Goal: Book appointment/travel/reservation

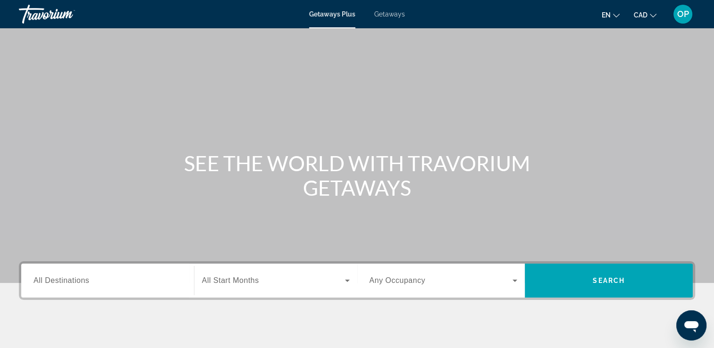
click at [645, 16] on span "CAD" at bounding box center [641, 15] width 14 height 8
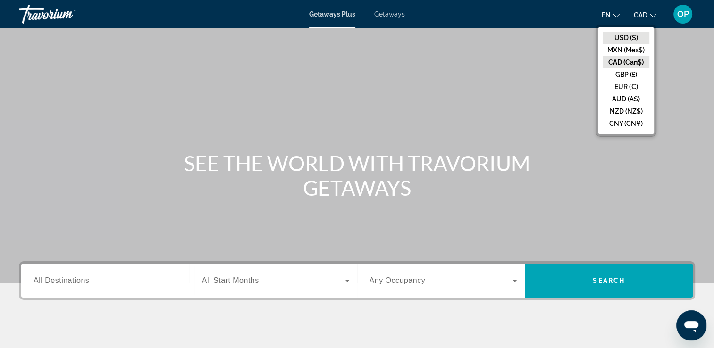
click at [626, 36] on button "USD ($)" at bounding box center [625, 38] width 47 height 12
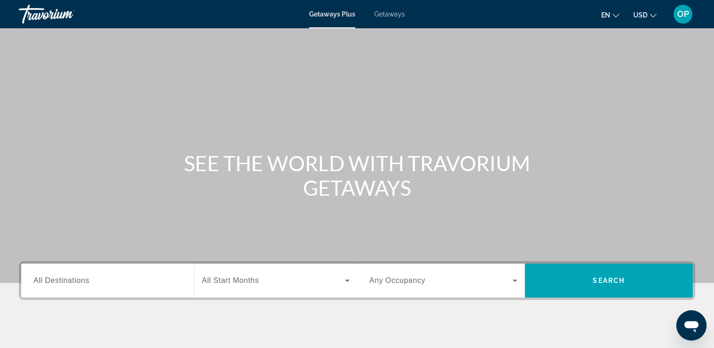
click at [52, 286] on div "Search widget" at bounding box center [107, 280] width 148 height 27
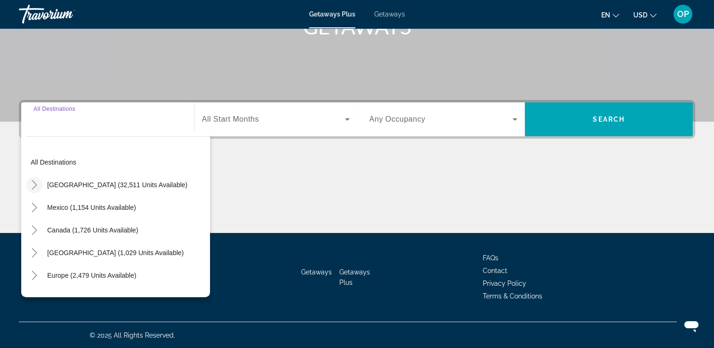
click at [36, 185] on icon "Toggle United States (32,511 units available)" at bounding box center [34, 184] width 9 height 9
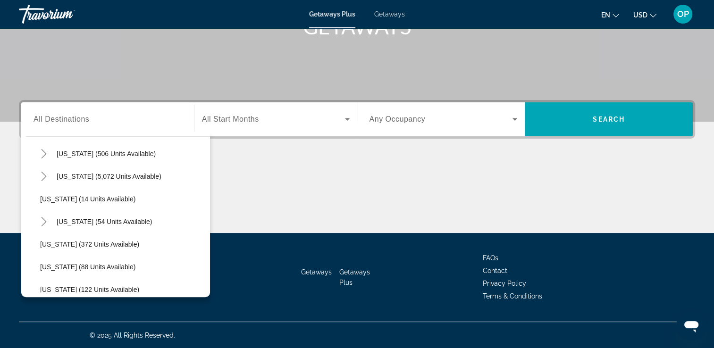
scroll to position [75, 0]
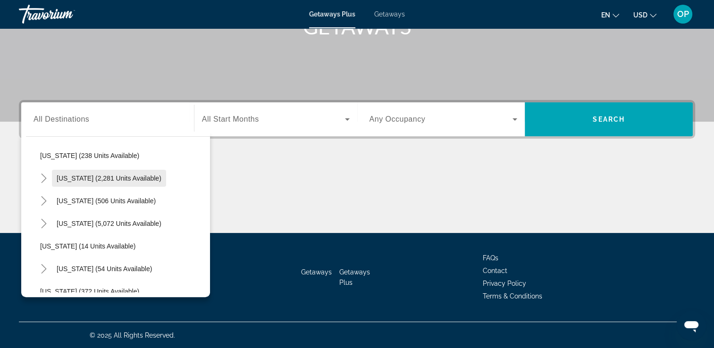
click at [86, 180] on span "[US_STATE] (2,281 units available)" at bounding box center [109, 179] width 105 height 8
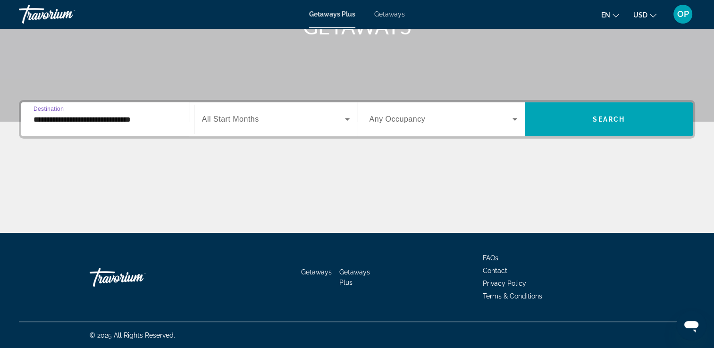
click at [82, 119] on input "**********" at bounding box center [107, 119] width 148 height 11
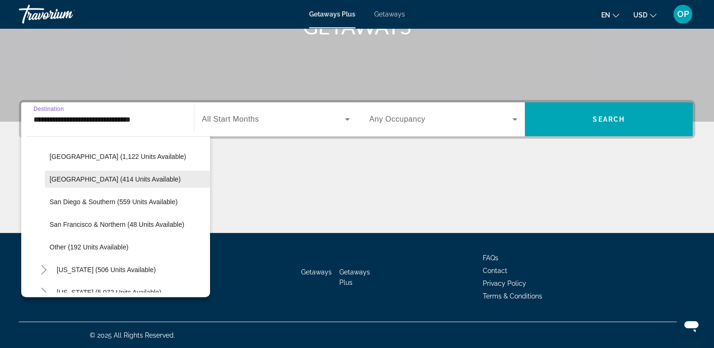
scroll to position [94, 0]
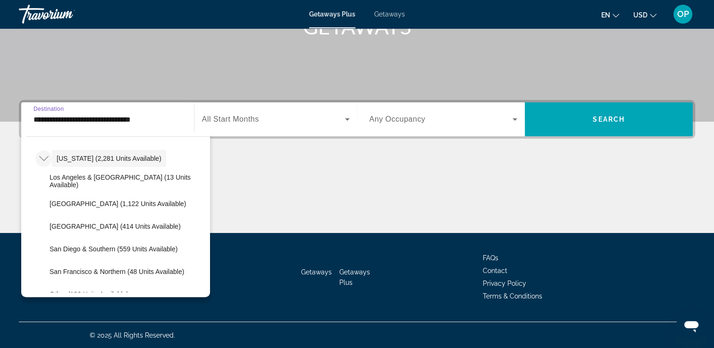
click at [43, 157] on icon "Toggle California (2,281 units available)" at bounding box center [43, 158] width 9 height 9
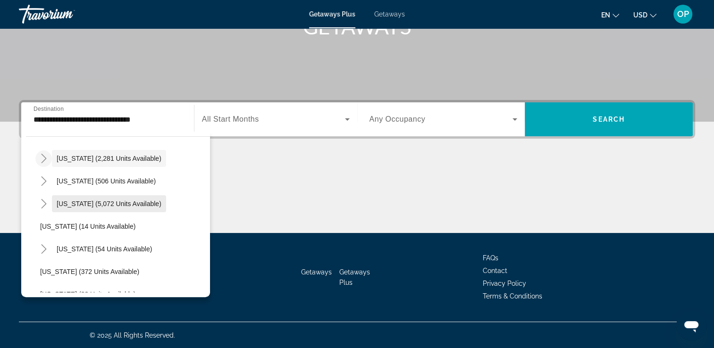
click at [78, 197] on span "Search widget" at bounding box center [109, 203] width 114 height 23
type input "**********"
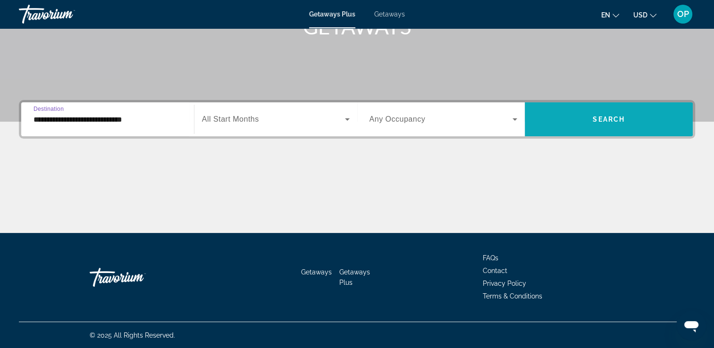
click at [584, 114] on span "Search widget" at bounding box center [609, 119] width 168 height 23
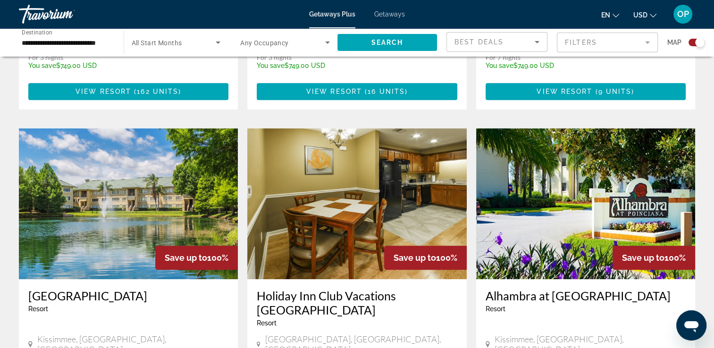
scroll to position [660, 0]
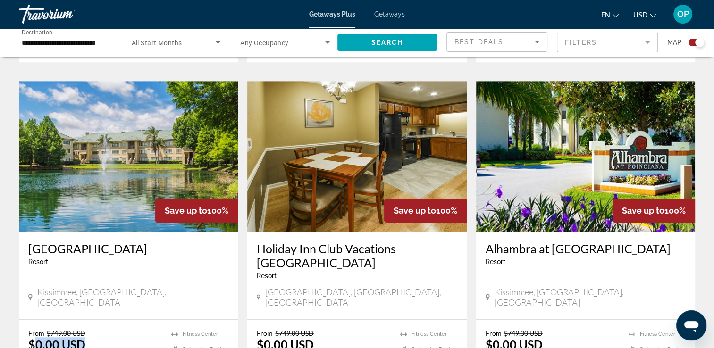
drag, startPoint x: 34, startPoint y: 310, endPoint x: 94, endPoint y: 324, distance: 61.6
click at [94, 329] on div "From $749.00 USD $0.00 USD For 7 nights You save $749.00 USD temp" at bounding box center [95, 351] width 134 height 45
drag, startPoint x: 267, startPoint y: 318, endPoint x: 298, endPoint y: 301, distance: 35.2
click at [298, 329] on div "From $749.00 USD $0.00 USD For 7 nights You save $749.00 USD temp" at bounding box center [324, 351] width 134 height 45
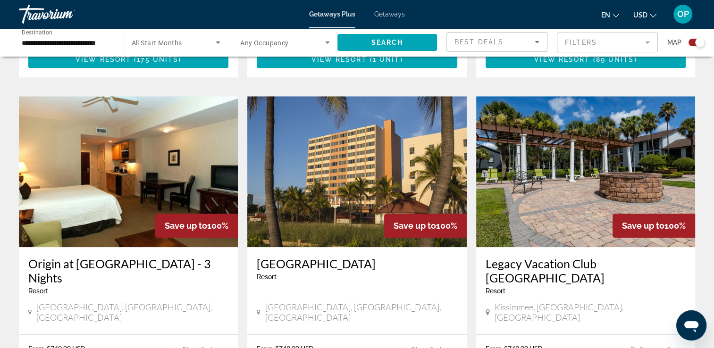
scroll to position [1038, 0]
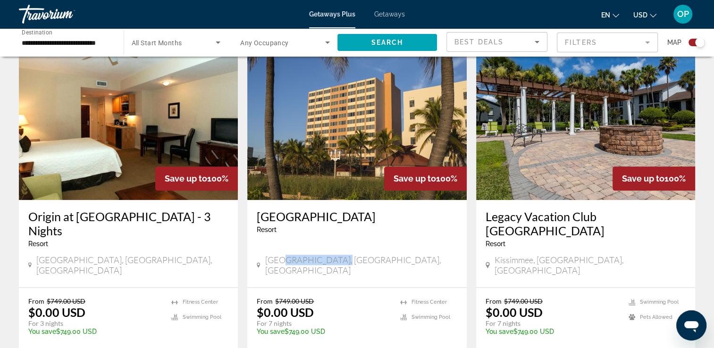
drag, startPoint x: 281, startPoint y: 209, endPoint x: 355, endPoint y: 212, distance: 73.7
click at [355, 255] on div "[GEOGRAPHIC_DATA], [GEOGRAPHIC_DATA], [GEOGRAPHIC_DATA]" at bounding box center [357, 265] width 200 height 21
drag, startPoint x: 262, startPoint y: 253, endPoint x: 320, endPoint y: 270, distance: 60.6
click at [320, 297] on div "From $749.00 USD $0.00 USD For 7 nights You save $749.00 USD temp" at bounding box center [324, 319] width 134 height 45
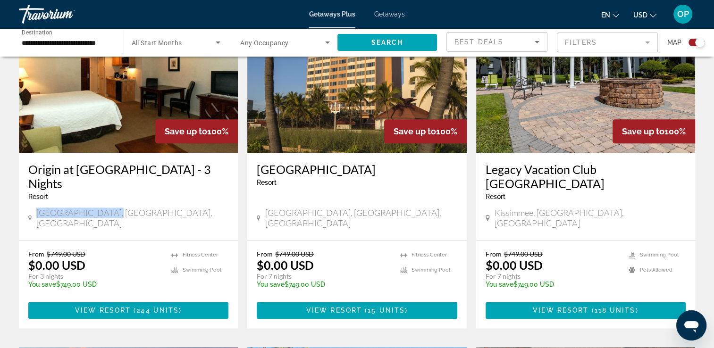
drag, startPoint x: 61, startPoint y: 161, endPoint x: 108, endPoint y: 167, distance: 47.1
click at [108, 167] on div "Origin at [GEOGRAPHIC_DATA] - 3 Nights Resort - This is an adults only resort […" at bounding box center [128, 196] width 219 height 87
drag, startPoint x: 38, startPoint y: 209, endPoint x: 91, endPoint y: 218, distance: 53.7
click at [91, 250] on div "From $749.00 USD $0.00 USD For 3 nights You save $749.00 USD temp" at bounding box center [95, 272] width 134 height 45
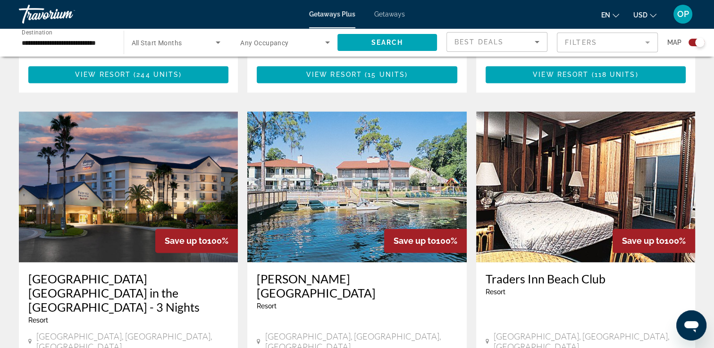
scroll to position [1368, 0]
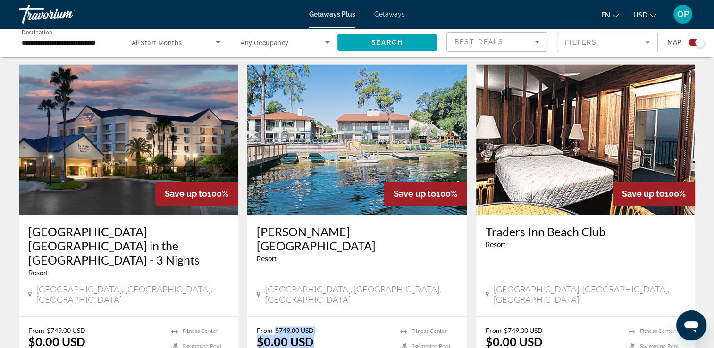
drag, startPoint x: 269, startPoint y: 262, endPoint x: 314, endPoint y: 278, distance: 47.6
click at [314, 326] on div "From $749.00 USD $0.00 USD For 7 nights You save $749.00 USD temp" at bounding box center [324, 348] width 134 height 45
click at [324, 242] on div "[PERSON_NAME][GEOGRAPHIC_DATA] - This is an adults only resort [GEOGRAPHIC_DATA…" at bounding box center [356, 265] width 219 height 101
drag, startPoint x: 274, startPoint y: 257, endPoint x: 318, endPoint y: 259, distance: 44.4
click at [318, 326] on p "From $749.00 USD" at bounding box center [324, 330] width 134 height 8
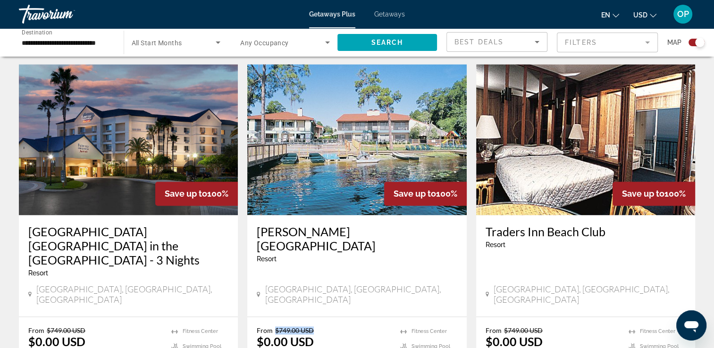
drag, startPoint x: 318, startPoint y: 259, endPoint x: 284, endPoint y: 248, distance: 36.4
drag, startPoint x: 274, startPoint y: 262, endPoint x: 323, endPoint y: 262, distance: 49.5
click at [323, 326] on p "From $749.00 USD" at bounding box center [324, 330] width 134 height 8
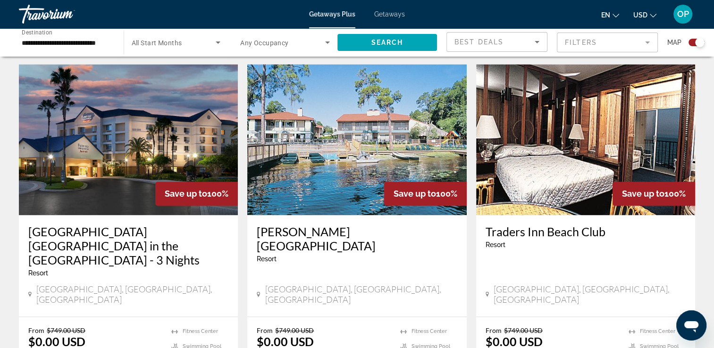
drag, startPoint x: 323, startPoint y: 262, endPoint x: 472, endPoint y: 203, distance: 159.9
click at [472, 203] on app-exchanges-search-item "Save up to 100% [GEOGRAPHIC_DATA] - This is an adults only resort [GEOGRAPHIC_D…" at bounding box center [585, 234] width 228 height 341
drag, startPoint x: 275, startPoint y: 256, endPoint x: 317, endPoint y: 255, distance: 42.5
drag, startPoint x: 317, startPoint y: 255, endPoint x: 423, endPoint y: 224, distance: 110.2
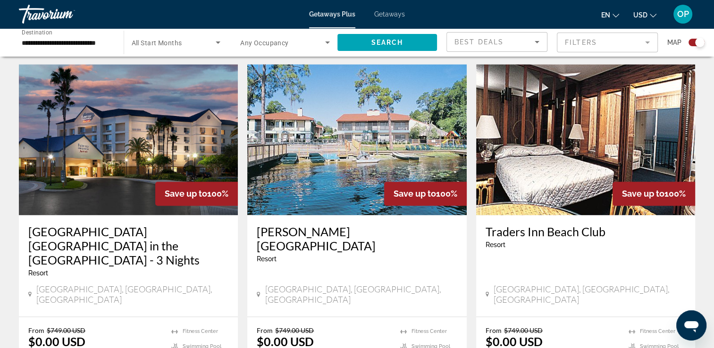
click at [423, 224] on div "[PERSON_NAME][GEOGRAPHIC_DATA] - This is an adults only resort [GEOGRAPHIC_DATA…" at bounding box center [356, 265] width 219 height 101
drag, startPoint x: 275, startPoint y: 261, endPoint x: 325, endPoint y: 261, distance: 50.0
click at [325, 326] on p "From $749.00 USD" at bounding box center [324, 330] width 134 height 8
drag, startPoint x: 325, startPoint y: 261, endPoint x: 444, endPoint y: 210, distance: 129.8
click at [444, 215] on div "[PERSON_NAME][GEOGRAPHIC_DATA] - This is an adults only resort [GEOGRAPHIC_DATA…" at bounding box center [356, 265] width 219 height 101
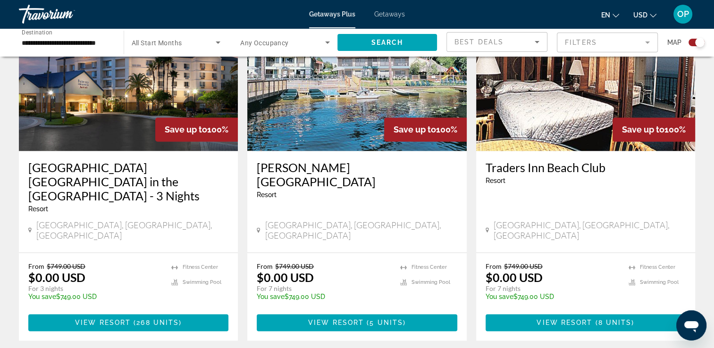
scroll to position [1385, 0]
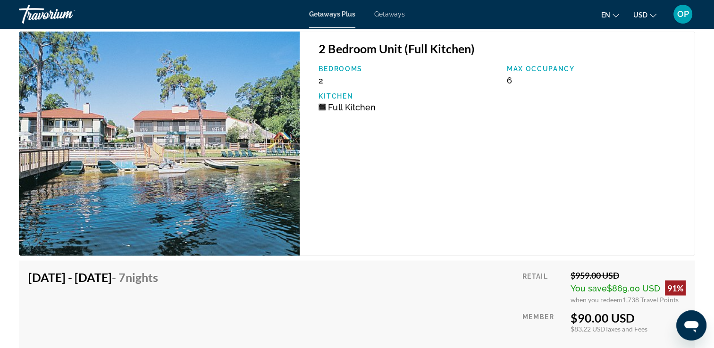
scroll to position [1725, 0]
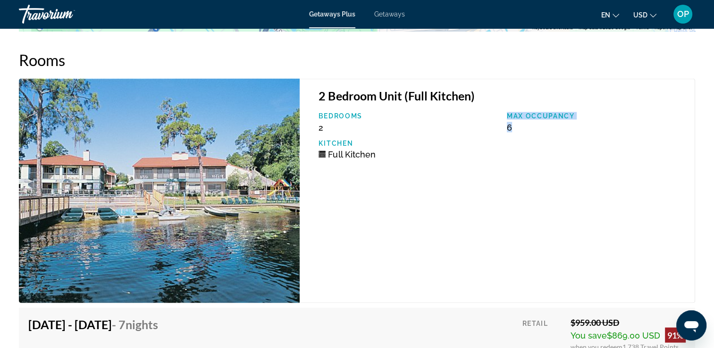
drag, startPoint x: 501, startPoint y: 121, endPoint x: 516, endPoint y: 117, distance: 15.0
click at [516, 117] on div "Bedrooms 2 Max Occupancy 6 Kitchen Full Kitchen" at bounding box center [502, 139] width 376 height 54
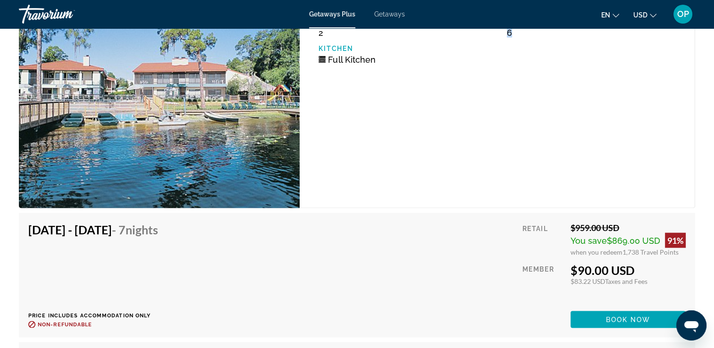
scroll to position [1867, 0]
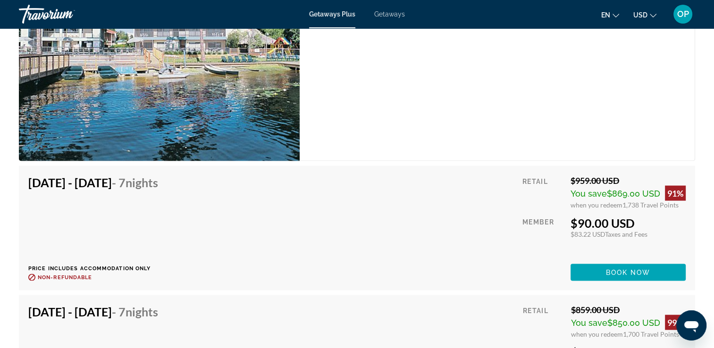
drag, startPoint x: 569, startPoint y: 169, endPoint x: 639, endPoint y: 166, distance: 69.9
click at [639, 175] on div "$959.00 USD" at bounding box center [627, 180] width 115 height 10
drag, startPoint x: 639, startPoint y: 166, endPoint x: 651, endPoint y: 193, distance: 29.2
click at [651, 201] on div "when you redeem 1,738 Travel Points" at bounding box center [627, 205] width 115 height 8
drag, startPoint x: 566, startPoint y: 226, endPoint x: 653, endPoint y: 226, distance: 87.3
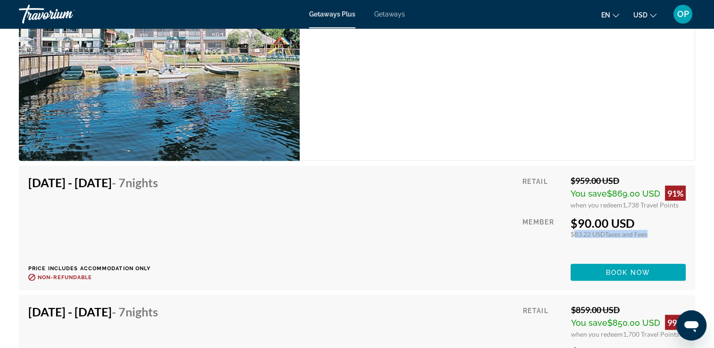
click at [653, 226] on div "Retail $959.00 USD You save $869.00 USD 91% when you redeem 1,738 Travel Points…" at bounding box center [603, 228] width 163 height 106
click at [385, 221] on div "[DATE] - [DATE] - 7 Nights Price includes accommodation only Refundable until :…" at bounding box center [356, 228] width 657 height 106
drag, startPoint x: 573, startPoint y: 226, endPoint x: 627, endPoint y: 226, distance: 54.3
click at [627, 230] on div "$83.22 USD Taxes and Fees" at bounding box center [627, 234] width 115 height 8
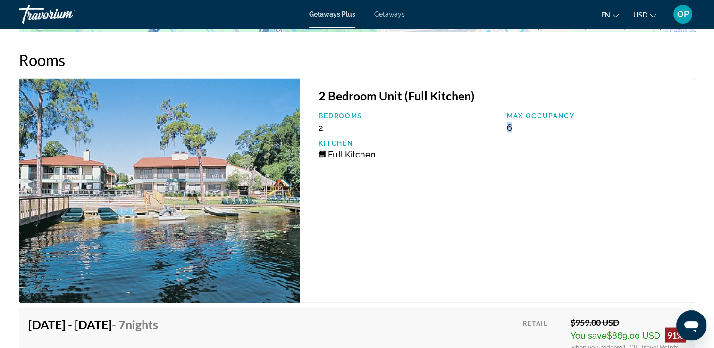
drag, startPoint x: 502, startPoint y: 122, endPoint x: 515, endPoint y: 120, distance: 12.8
click at [515, 120] on div "Max Occupancy 6" at bounding box center [596, 122] width 188 height 20
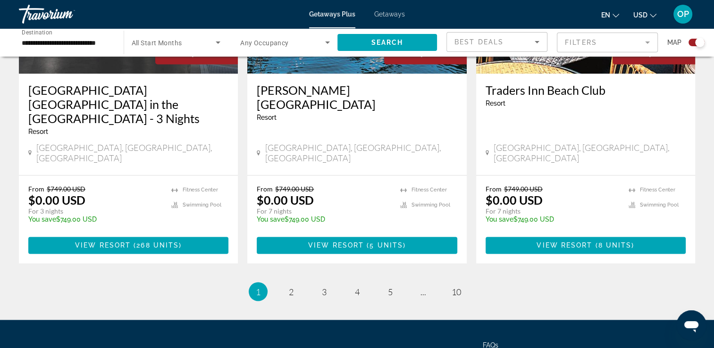
scroll to position [1527, 0]
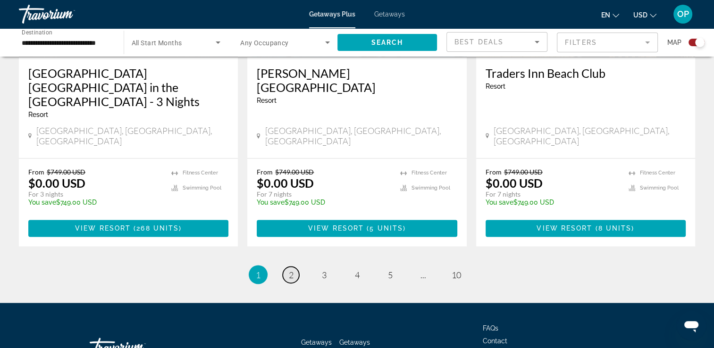
click at [291, 269] on span "2" at bounding box center [291, 274] width 5 height 10
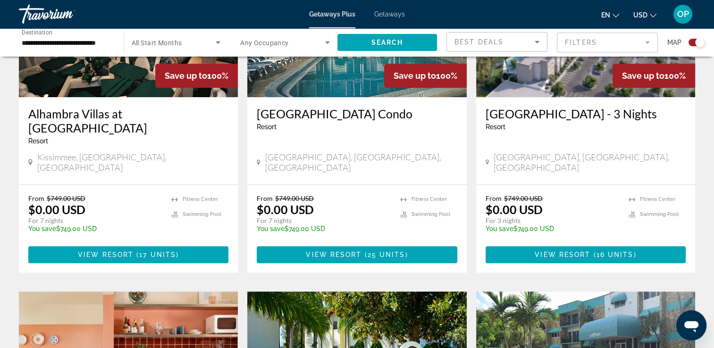
scroll to position [956, 0]
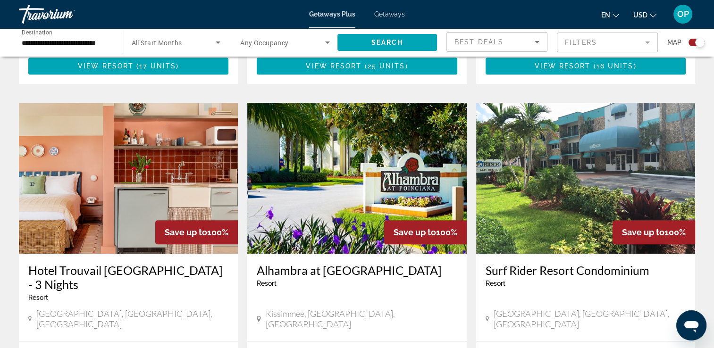
click at [156, 144] on img "Main content" at bounding box center [128, 178] width 219 height 151
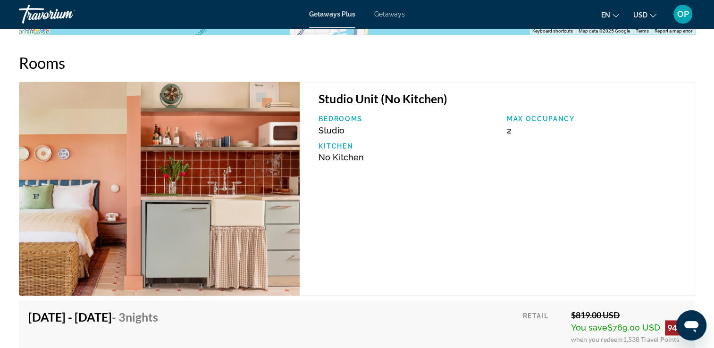
scroll to position [1418, 0]
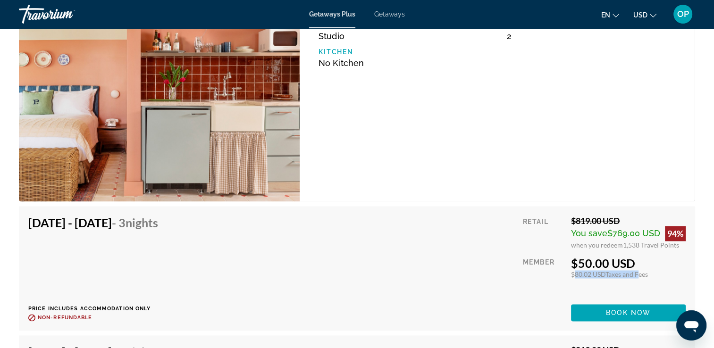
drag, startPoint x: 587, startPoint y: 267, endPoint x: 640, endPoint y: 267, distance: 52.4
click at [640, 267] on div "Retail $819.00 USD You save $769.00 USD 94% when you redeem 1,538 Travel Points…" at bounding box center [604, 269] width 163 height 106
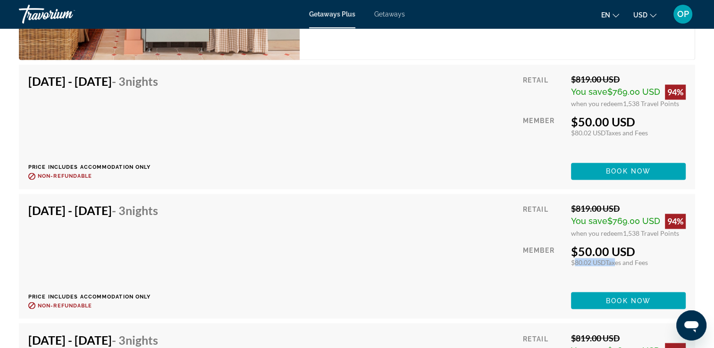
drag, startPoint x: 570, startPoint y: 253, endPoint x: 617, endPoint y: 252, distance: 46.7
click at [617, 258] on div "$80.02 USD Taxes and Fees" at bounding box center [628, 262] width 115 height 8
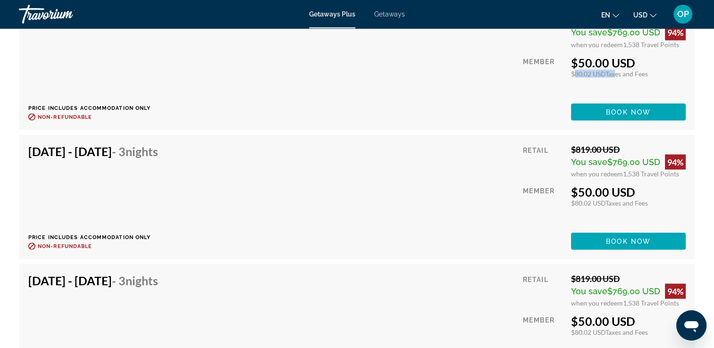
scroll to position [1795, 0]
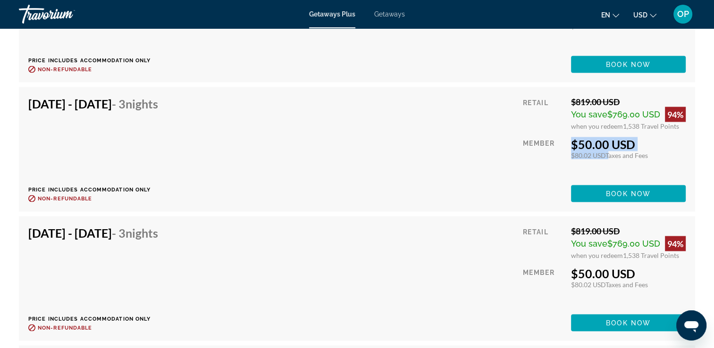
drag, startPoint x: 560, startPoint y: 148, endPoint x: 610, endPoint y: 144, distance: 49.2
click at [610, 144] on div "Retail $819.00 USD You save $769.00 USD 94% when you redeem 1,538 Travel Points…" at bounding box center [604, 150] width 163 height 106
click at [361, 139] on div "[DATE] - [DATE] - 3 Nights Price includes accommodation only Refundable until :…" at bounding box center [356, 150] width 657 height 106
